Goal: Task Accomplishment & Management: Use online tool/utility

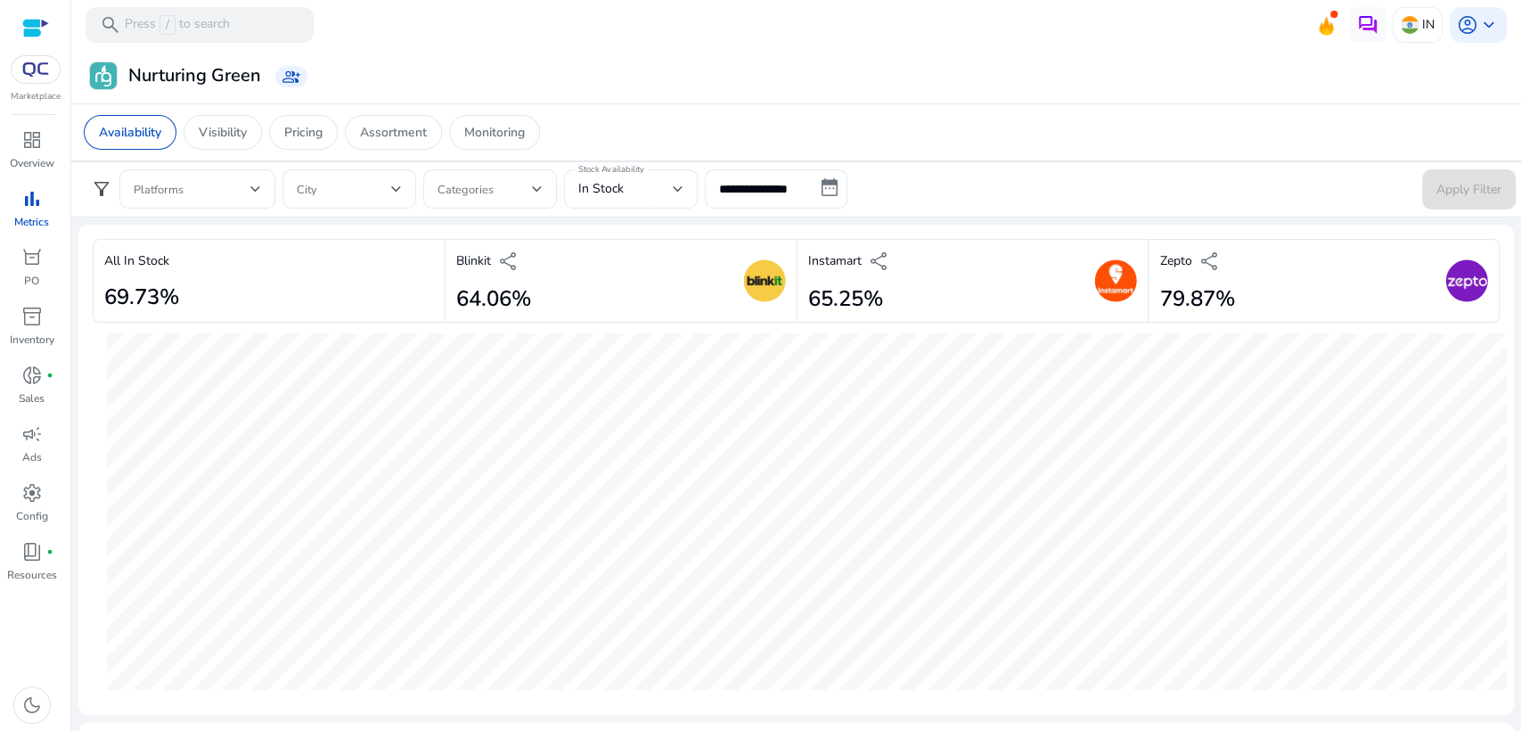
scroll to position [979, 0]
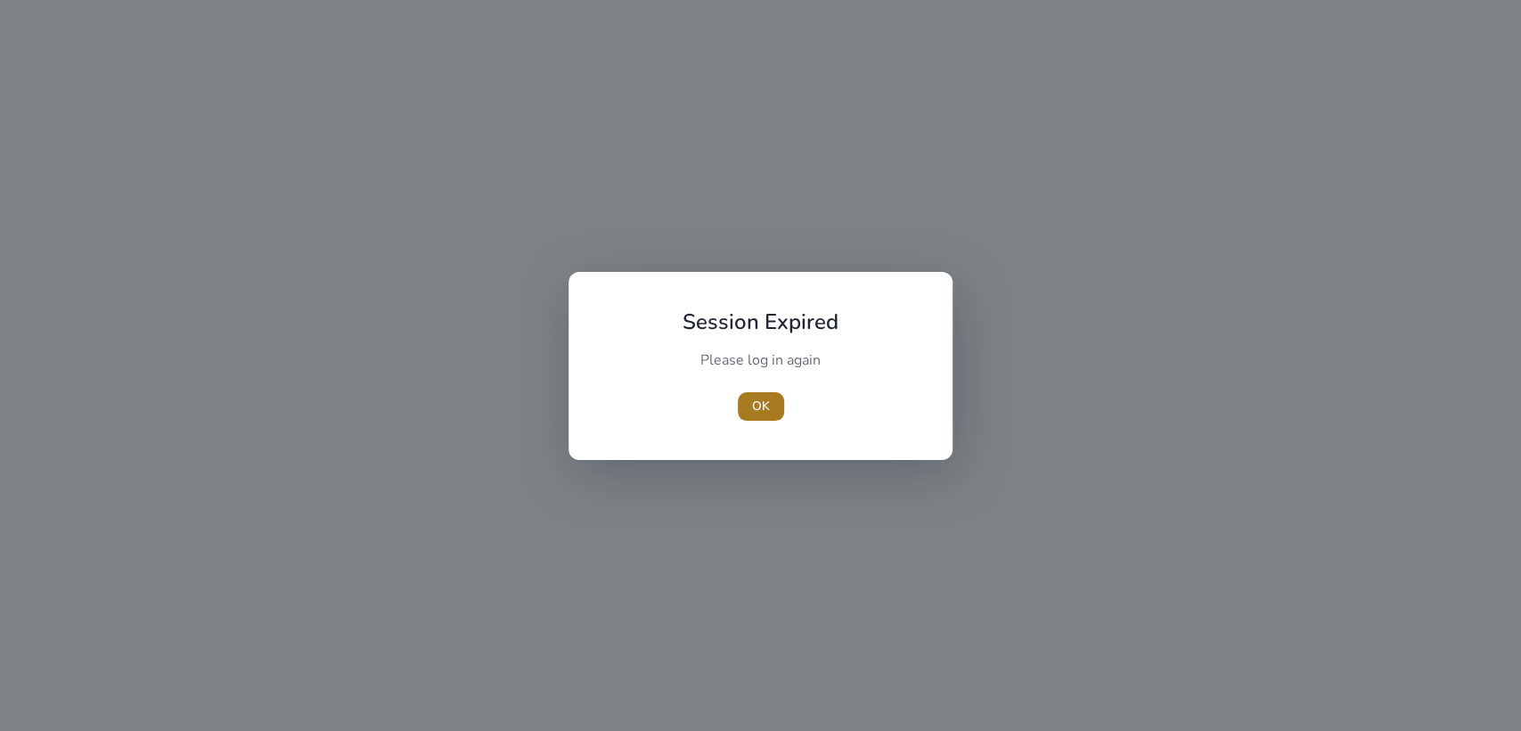
click at [767, 411] on span "OK" at bounding box center [761, 406] width 18 height 19
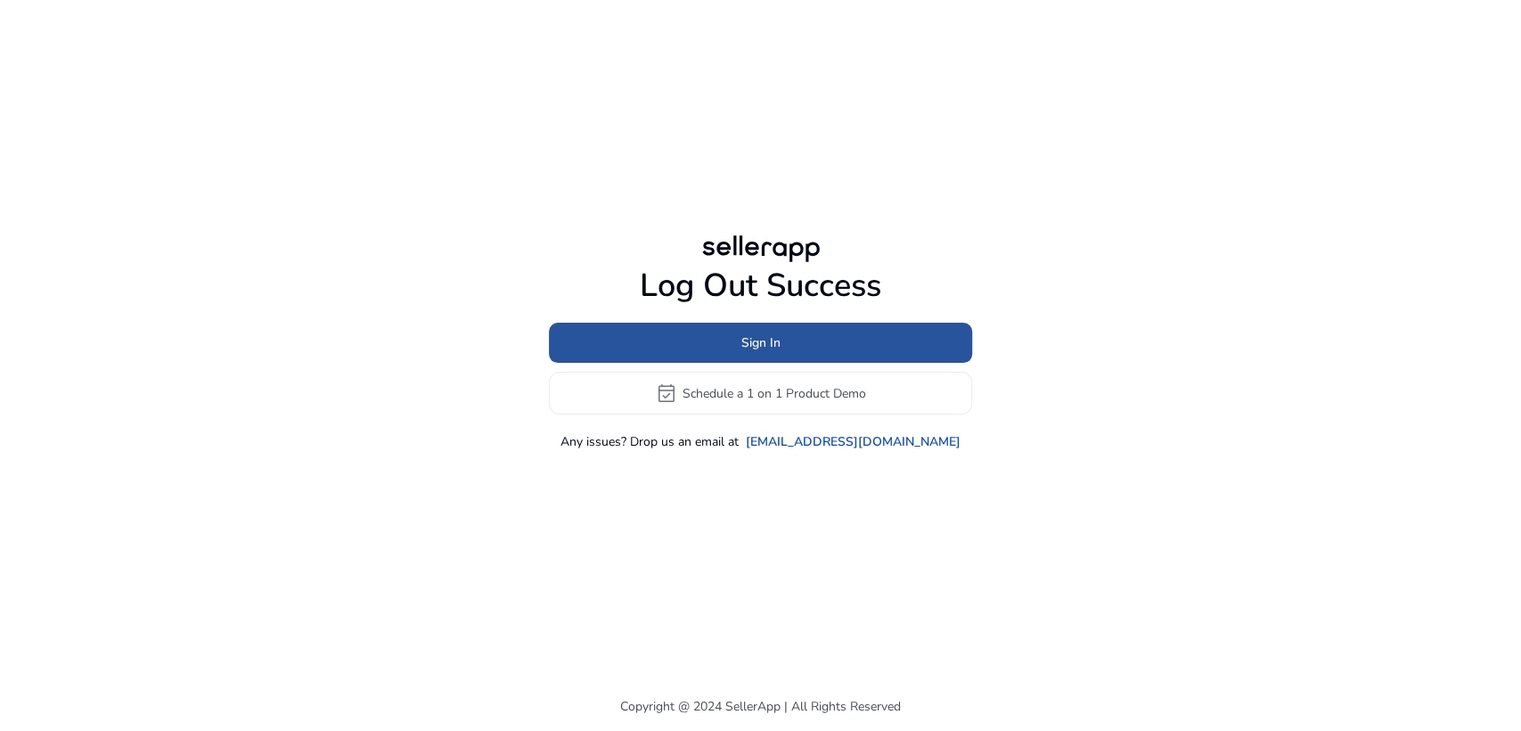
click at [738, 333] on span at bounding box center [760, 343] width 423 height 43
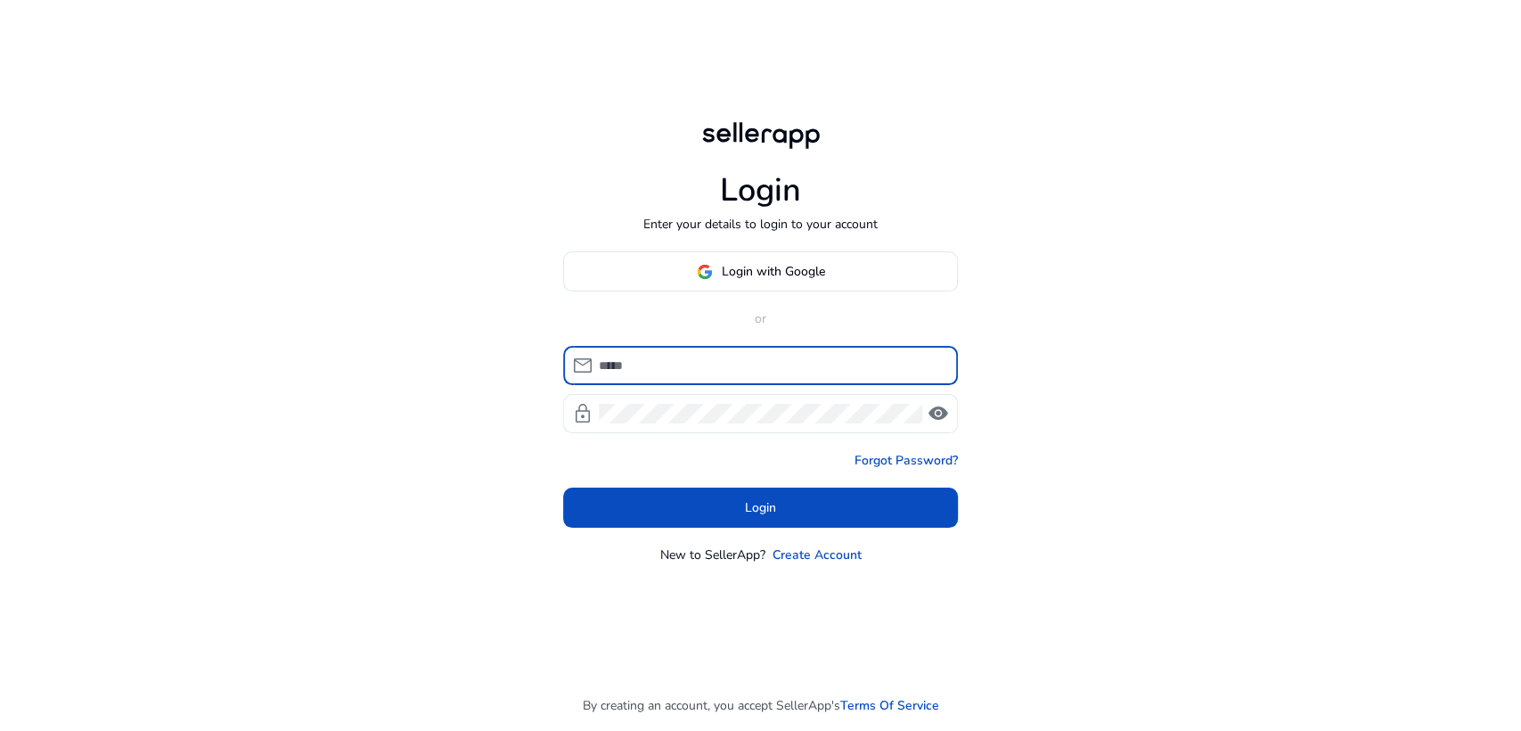
type input "**********"
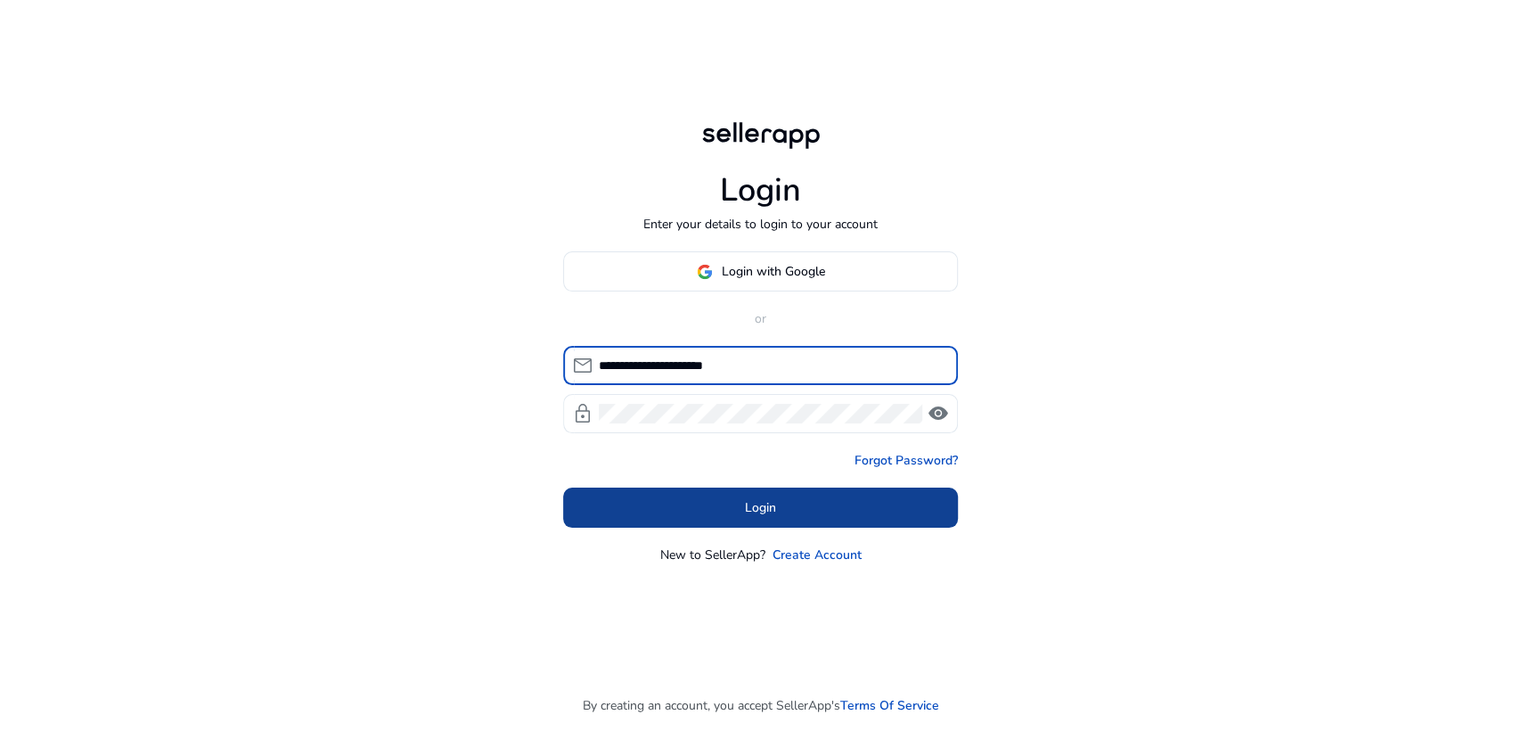
click at [742, 500] on span at bounding box center [760, 508] width 395 height 43
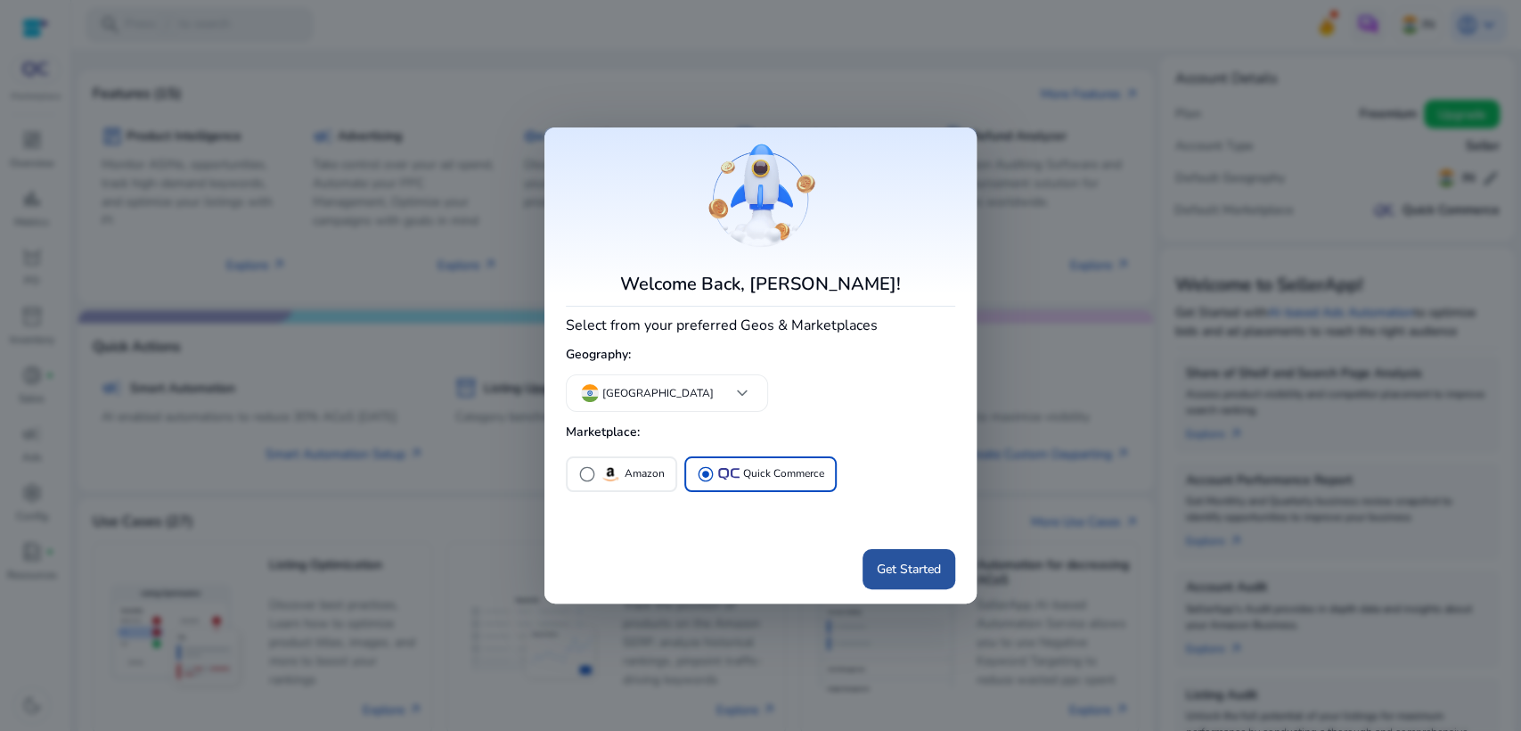
click at [898, 553] on span at bounding box center [909, 568] width 93 height 43
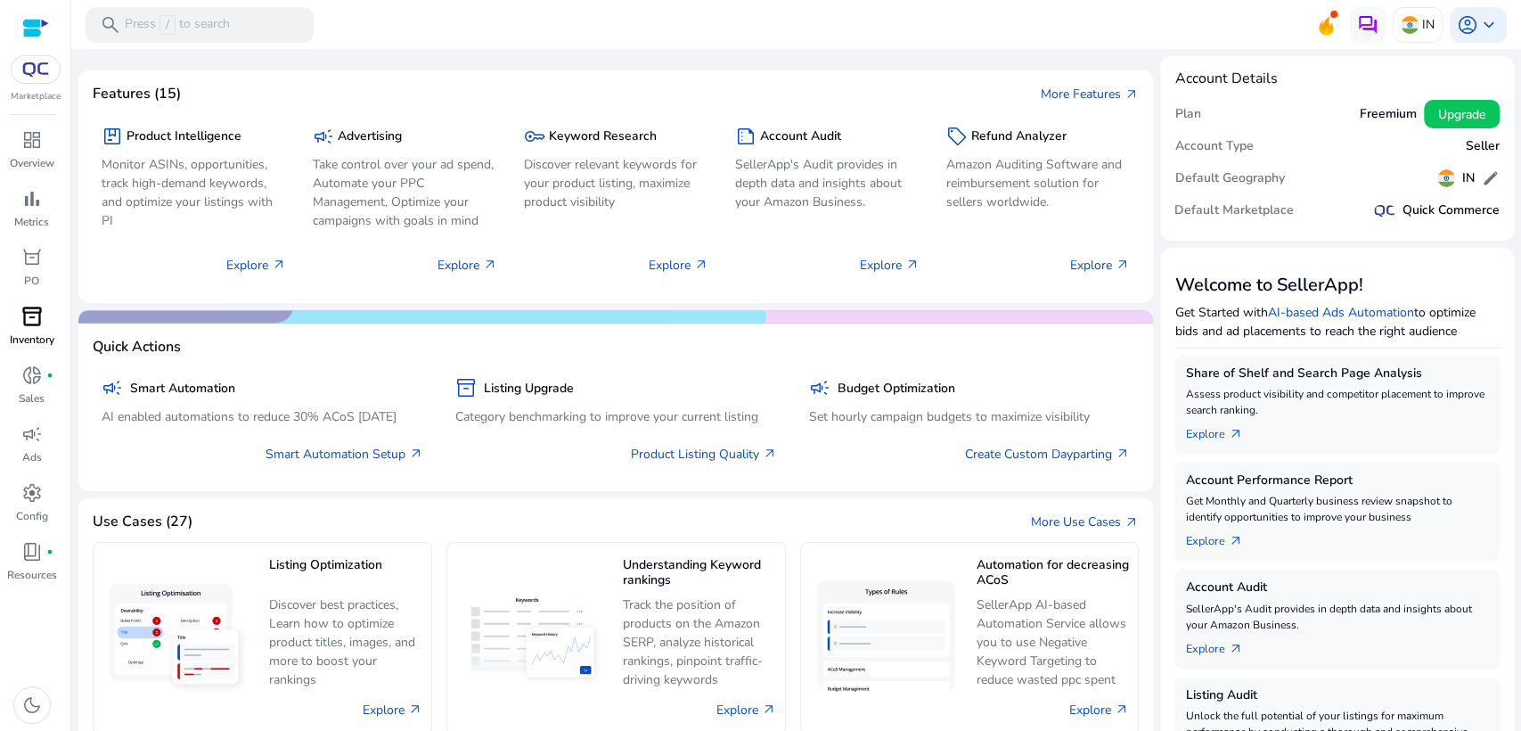
click at [35, 316] on span "inventory_2" at bounding box center [31, 316] width 21 height 21
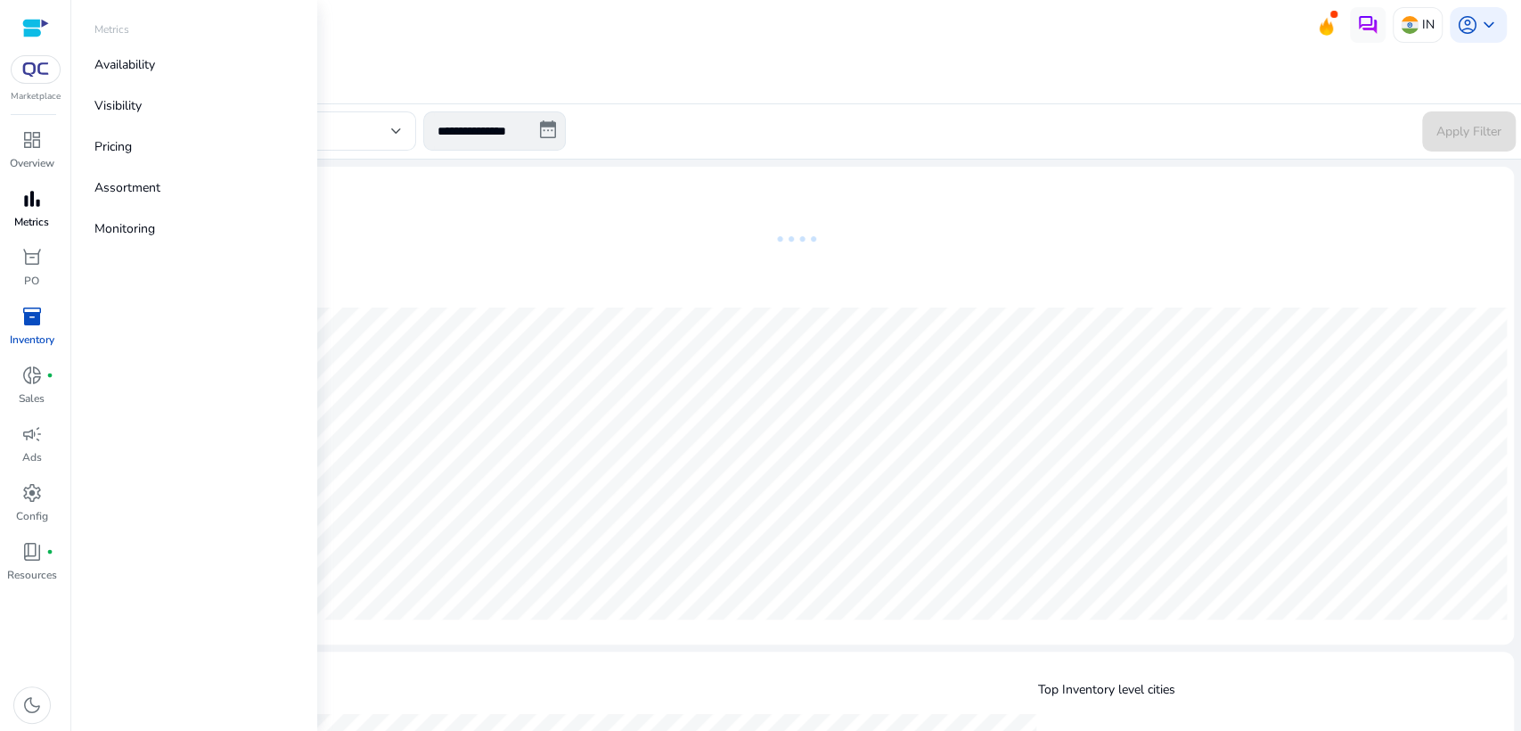
click at [41, 212] on div "bar_chart" at bounding box center [32, 199] width 50 height 29
click at [179, 70] on link "Availability" at bounding box center [194, 65] width 228 height 40
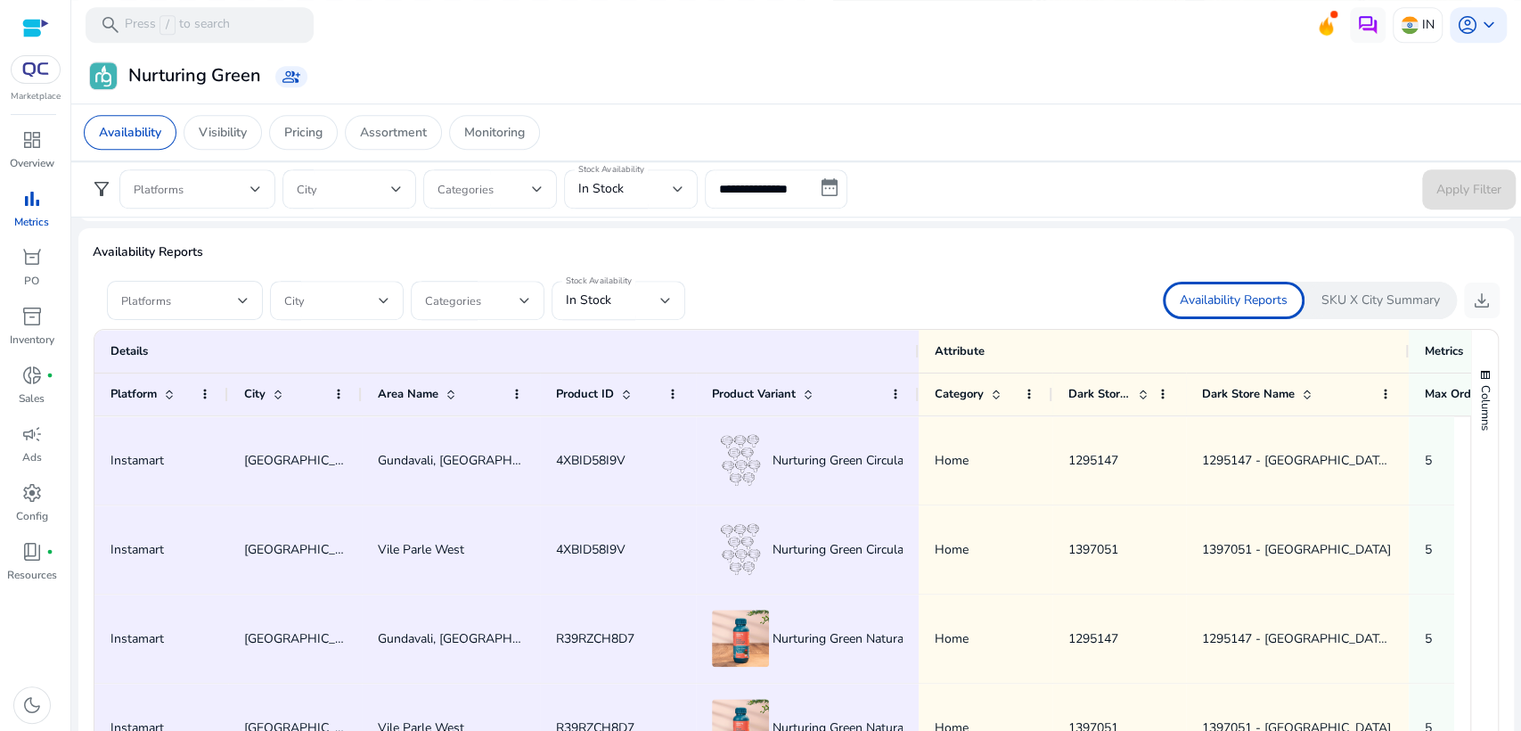
scroll to position [1016, 0]
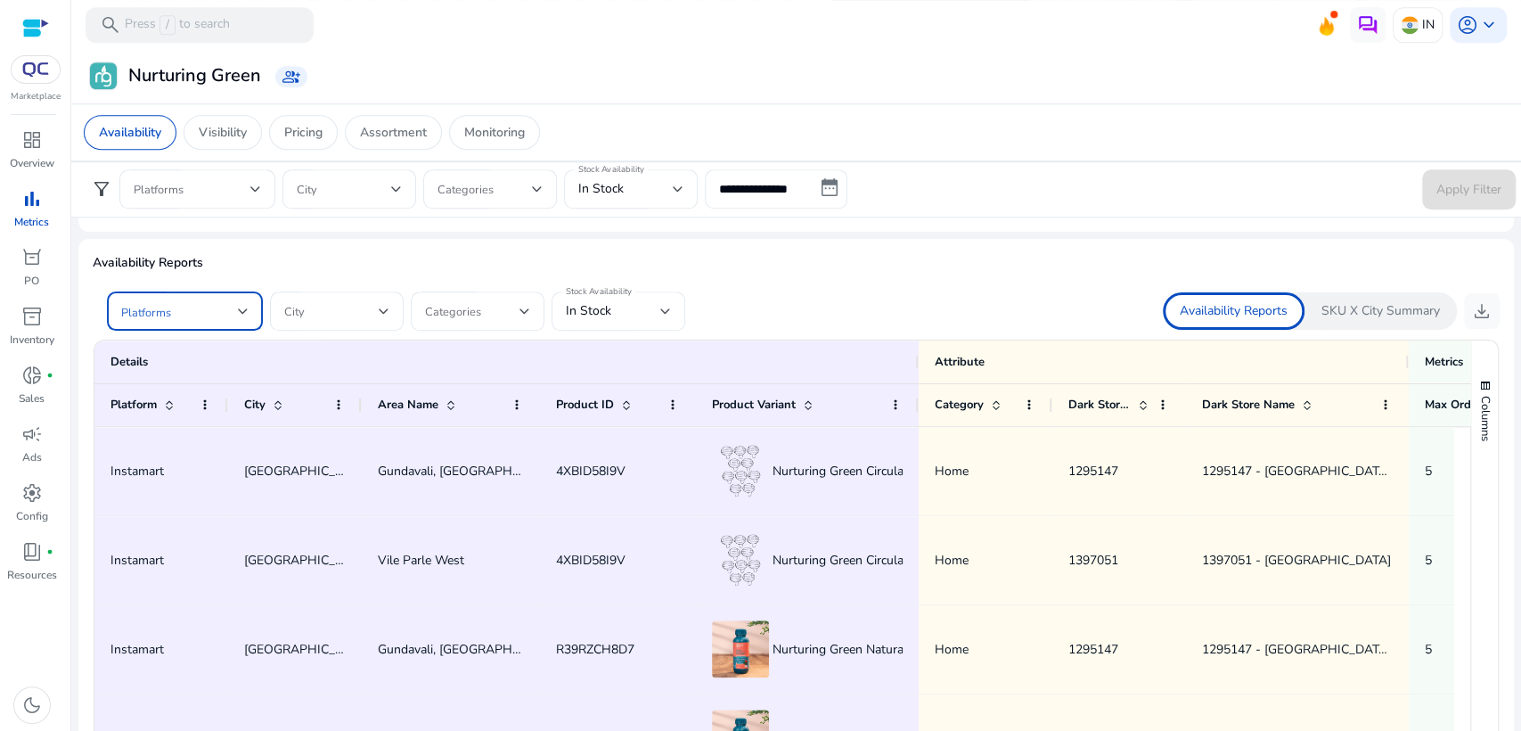
click at [238, 312] on div at bounding box center [243, 311] width 11 height 7
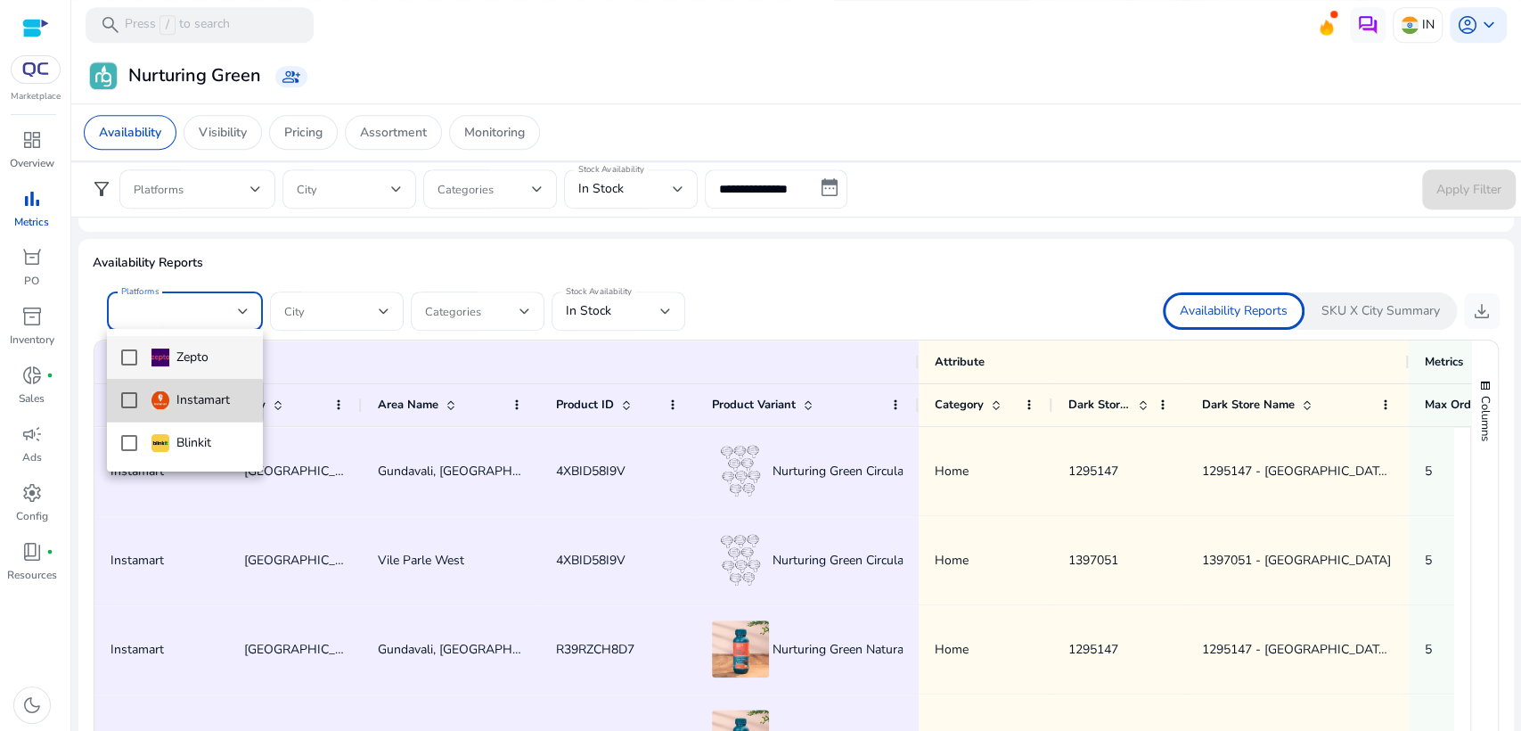
click at [123, 402] on mat-pseudo-checkbox at bounding box center [129, 400] width 16 height 16
click at [676, 313] on div at bounding box center [760, 365] width 1521 height 731
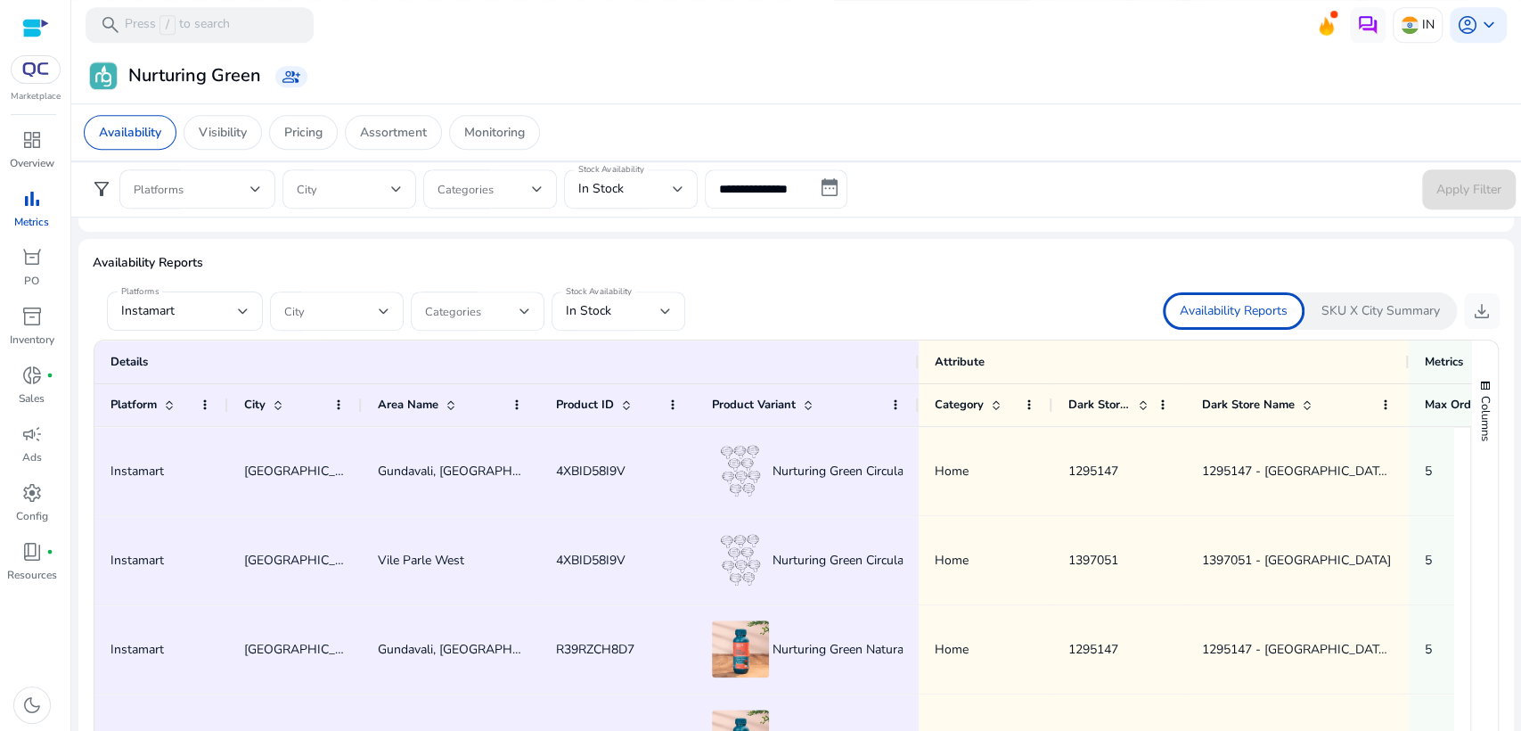
click at [676, 313] on div "Stock Availability In Stock" at bounding box center [619, 310] width 134 height 39
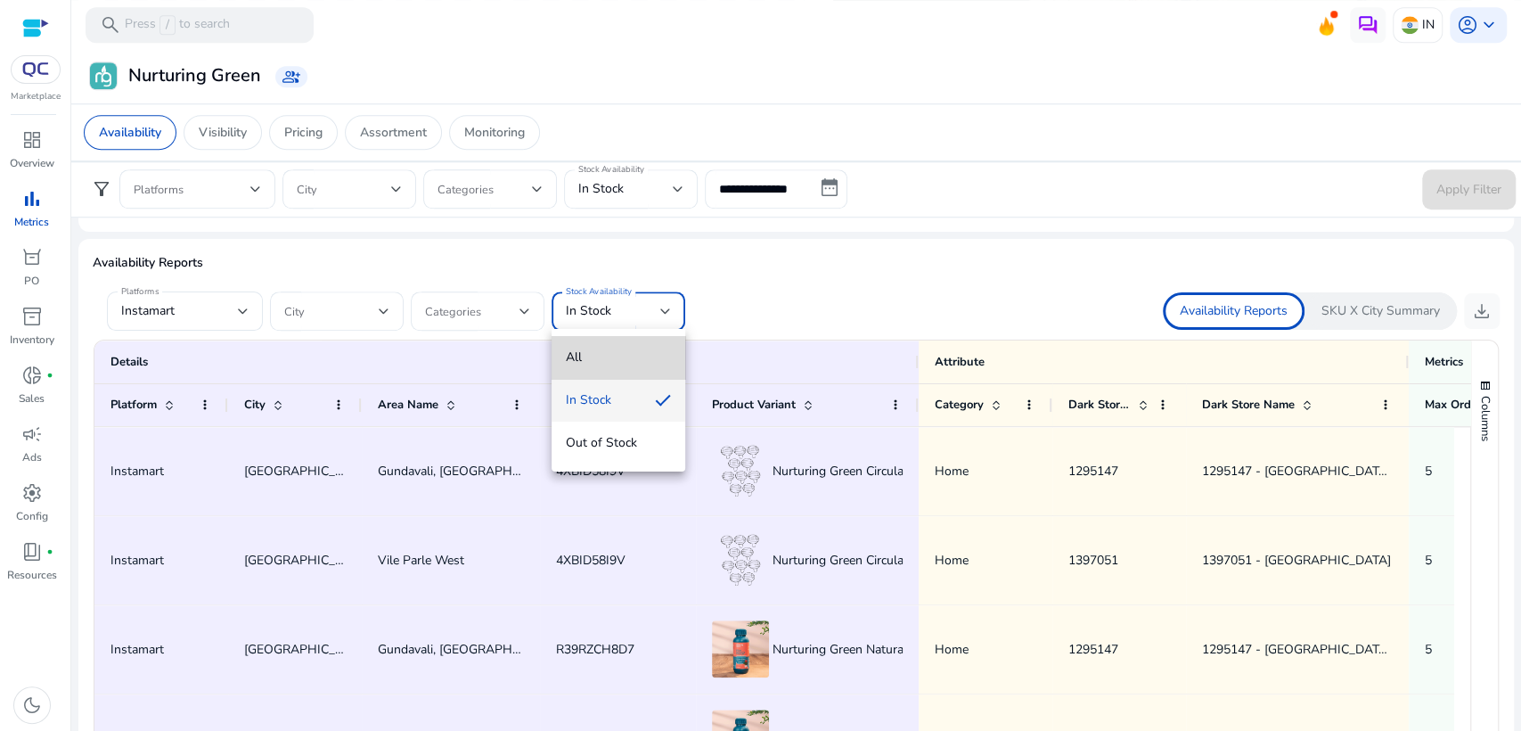
click at [637, 344] on mat-option "All" at bounding box center [619, 357] width 134 height 43
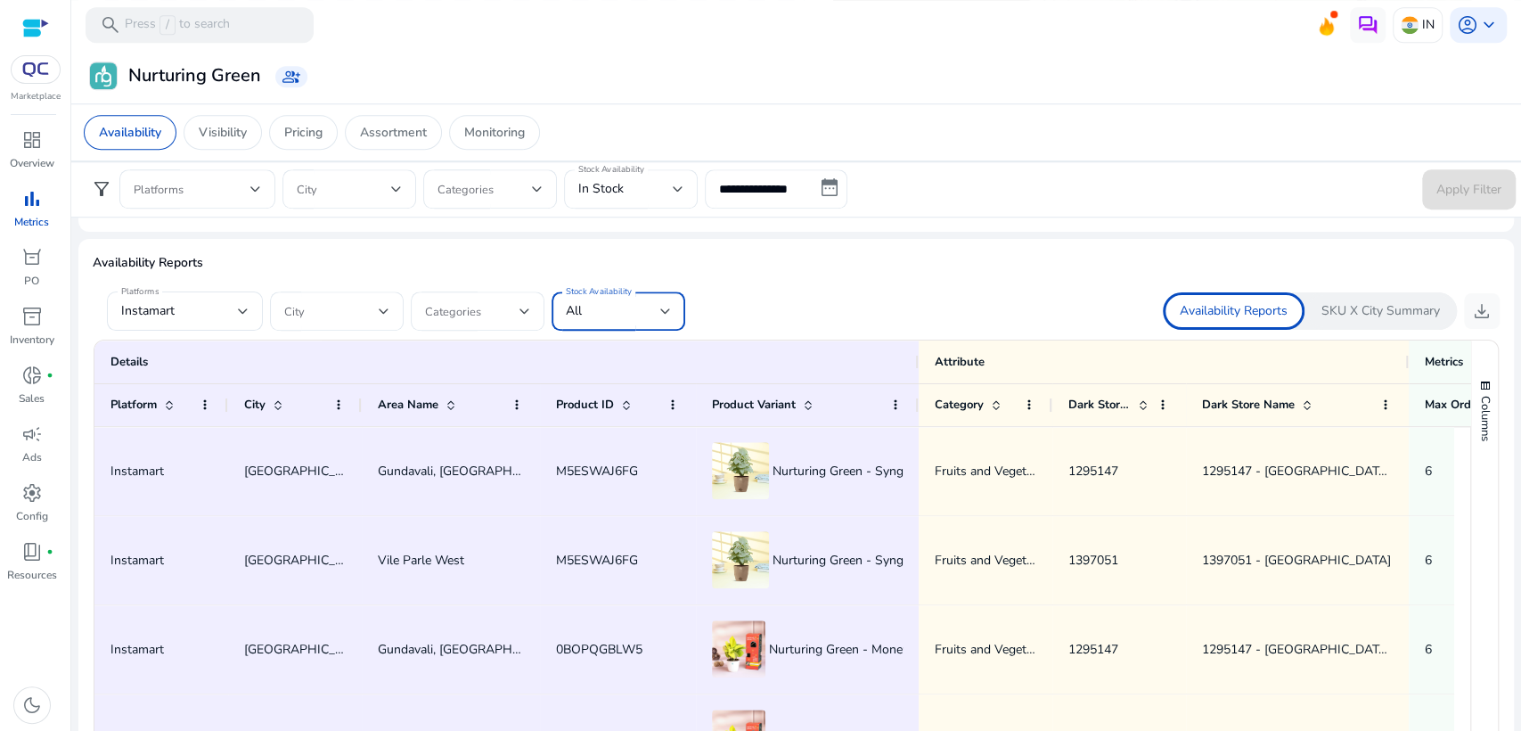
click at [880, 299] on div "Availability Reports SKU X City Summary download" at bounding box center [1149, 310] width 704 height 37
click at [1474, 300] on span "download" at bounding box center [1482, 310] width 21 height 21
